Goal: Find specific page/section: Find specific page/section

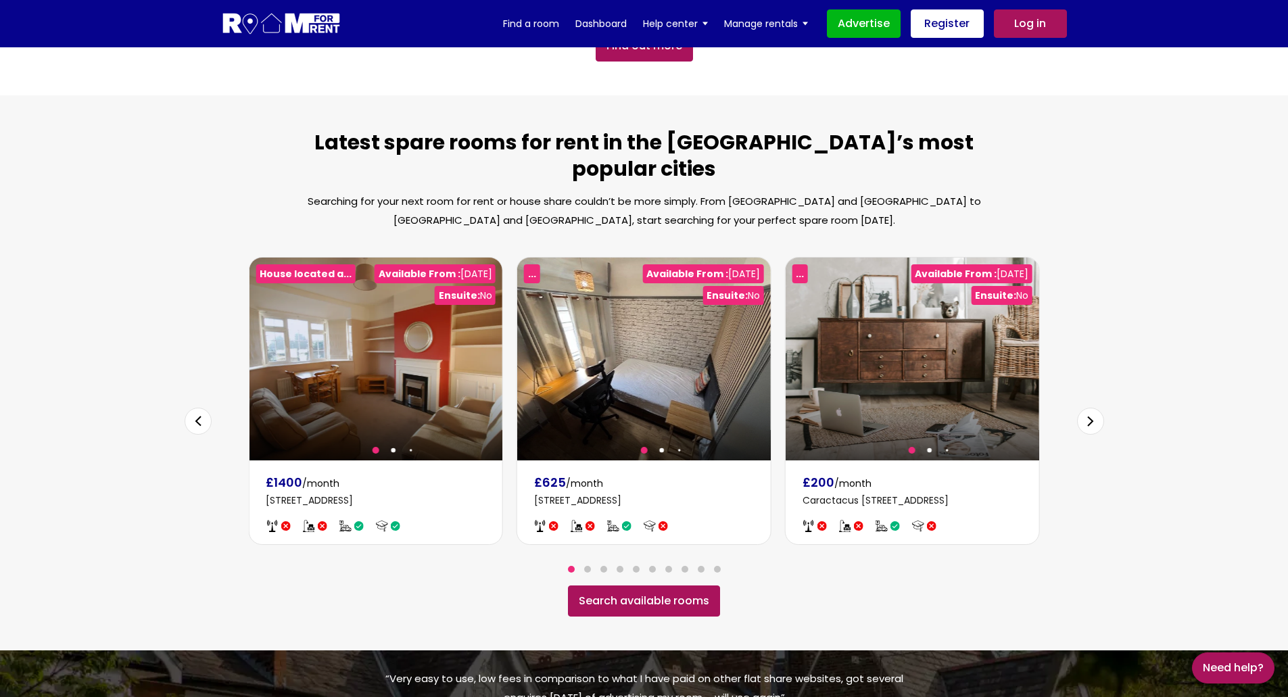
scroll to position [692, 0]
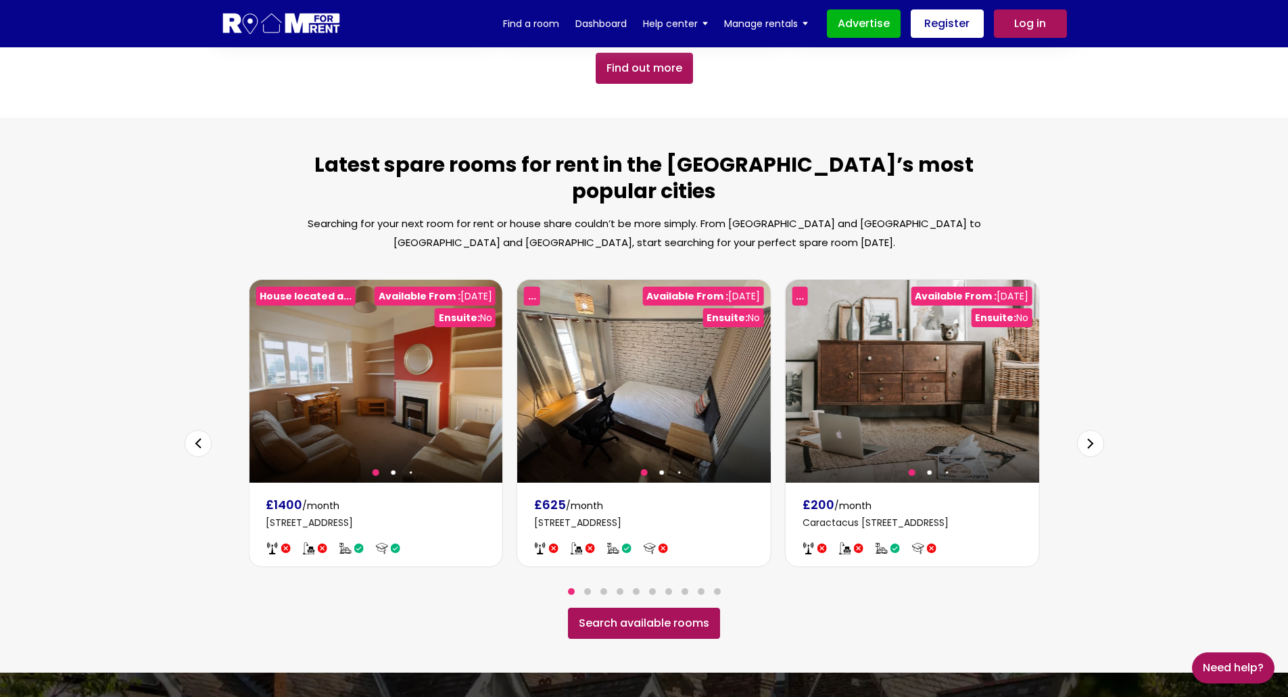
click at [683, 608] on link "Search available rooms" at bounding box center [644, 623] width 152 height 31
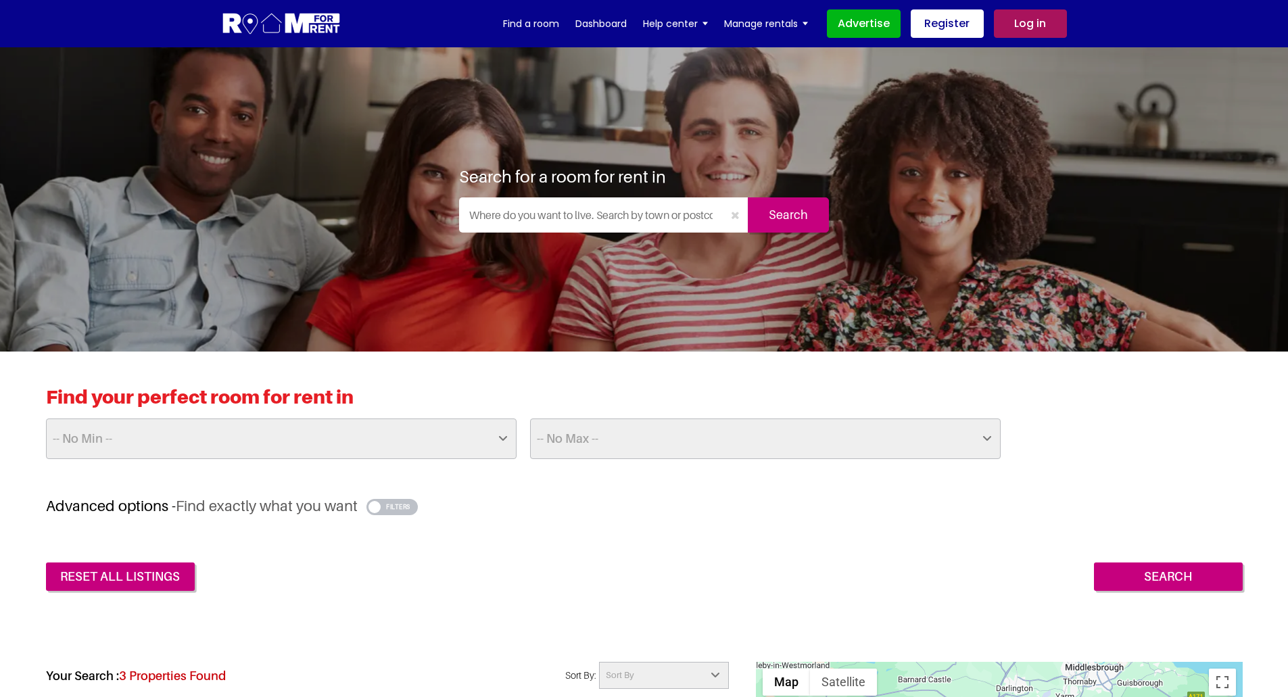
click at [437, 436] on select "-- No Min -- £25 £50 £75 £100 £125 £150 £175 £200 £225 £250 £275 £300 £325 £350…" at bounding box center [281, 438] width 471 height 41
click at [456, 550] on div "reset all listings Search" at bounding box center [644, 566] width 1197 height 49
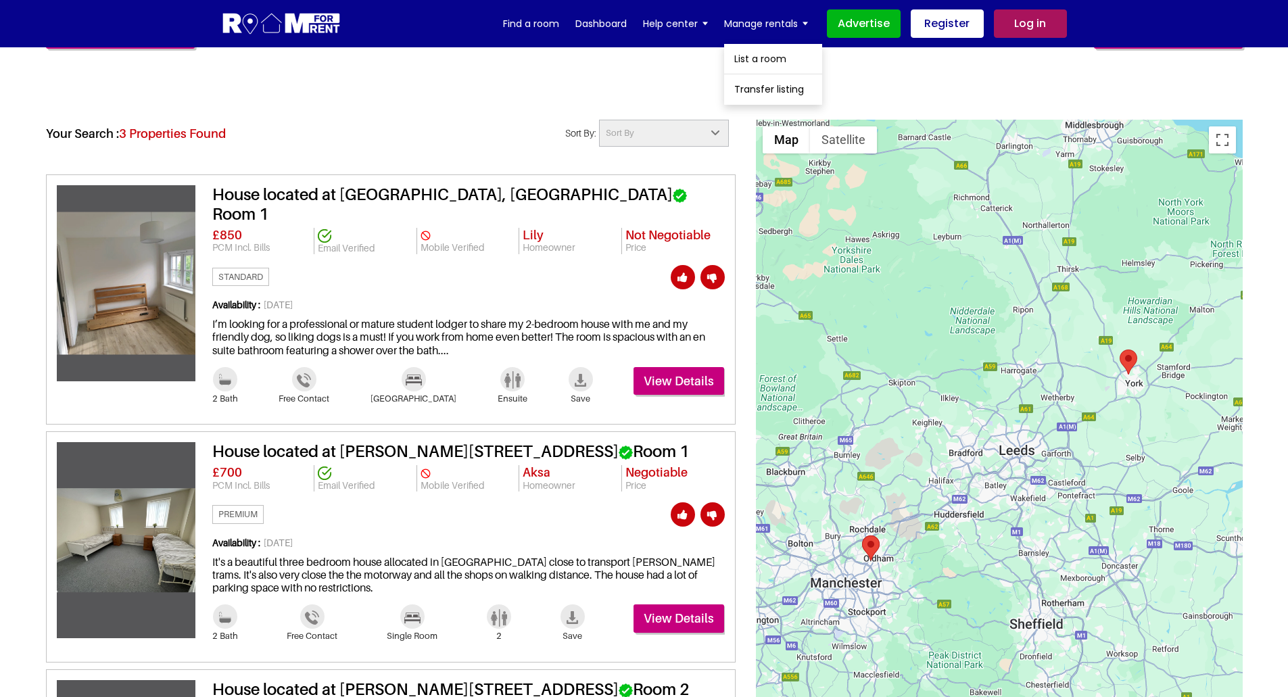
scroll to position [541, 0]
